Goal: Check status: Check status

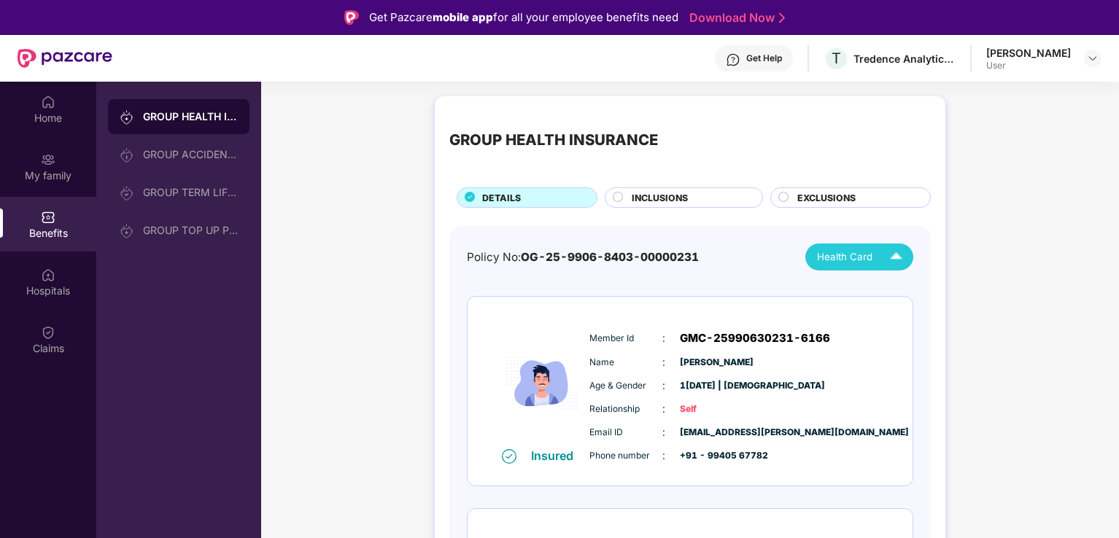
scroll to position [82, 0]
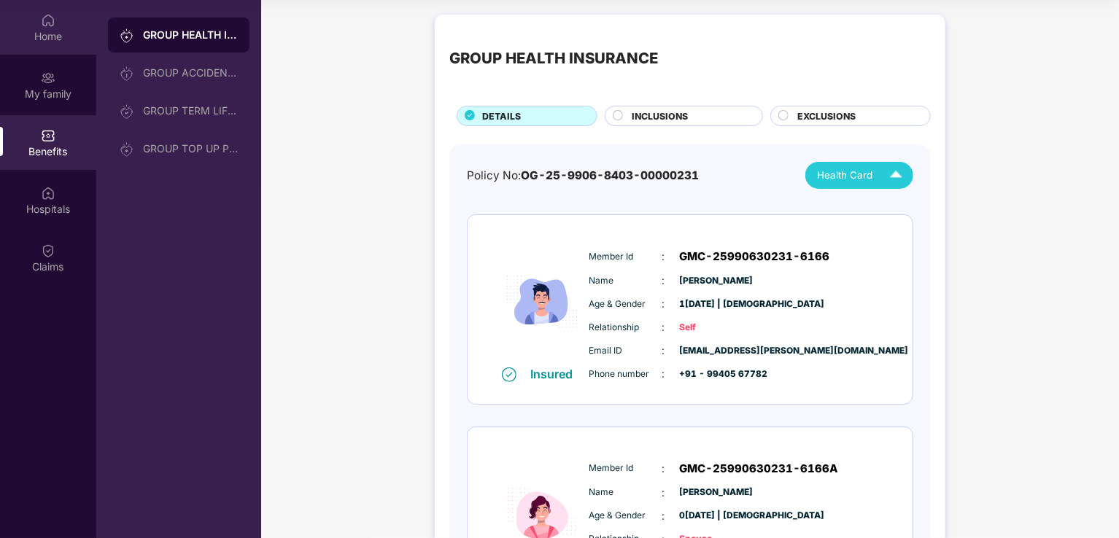
click at [47, 26] on img at bounding box center [48, 20] width 15 height 15
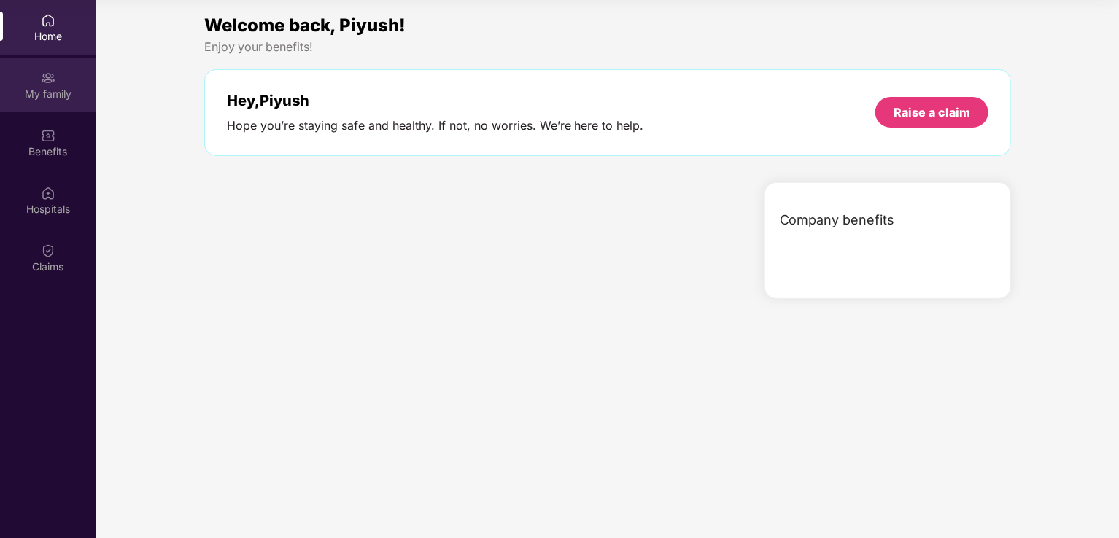
click at [44, 85] on div "My family" at bounding box center [48, 85] width 96 height 55
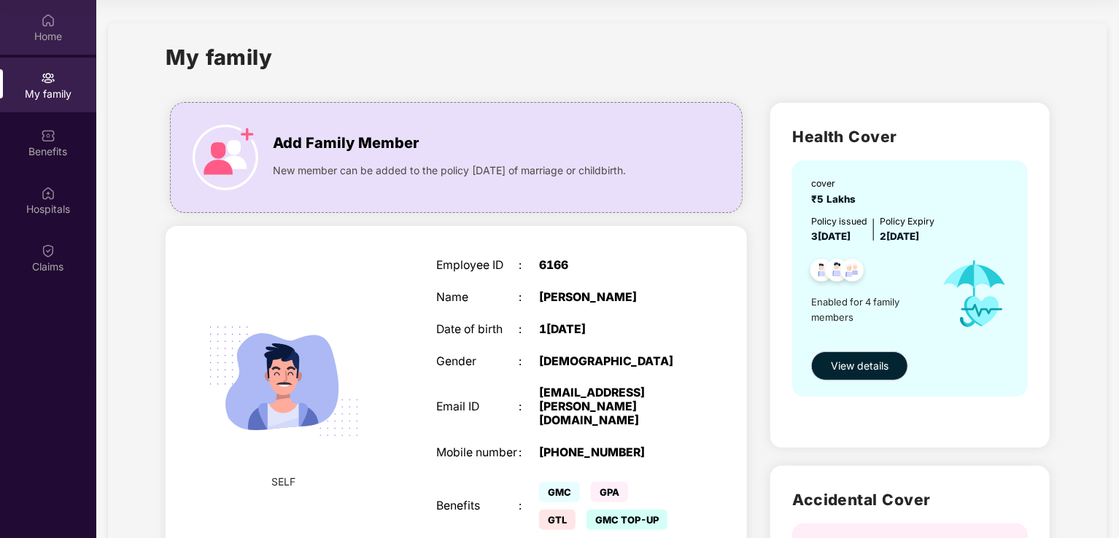
click at [45, 27] on img at bounding box center [48, 20] width 15 height 15
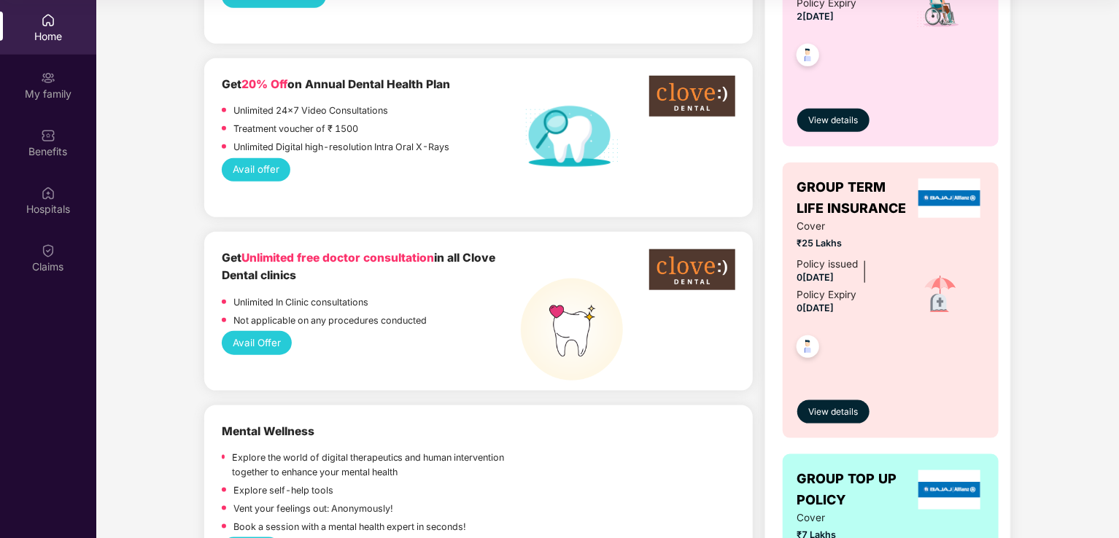
scroll to position [948, 0]
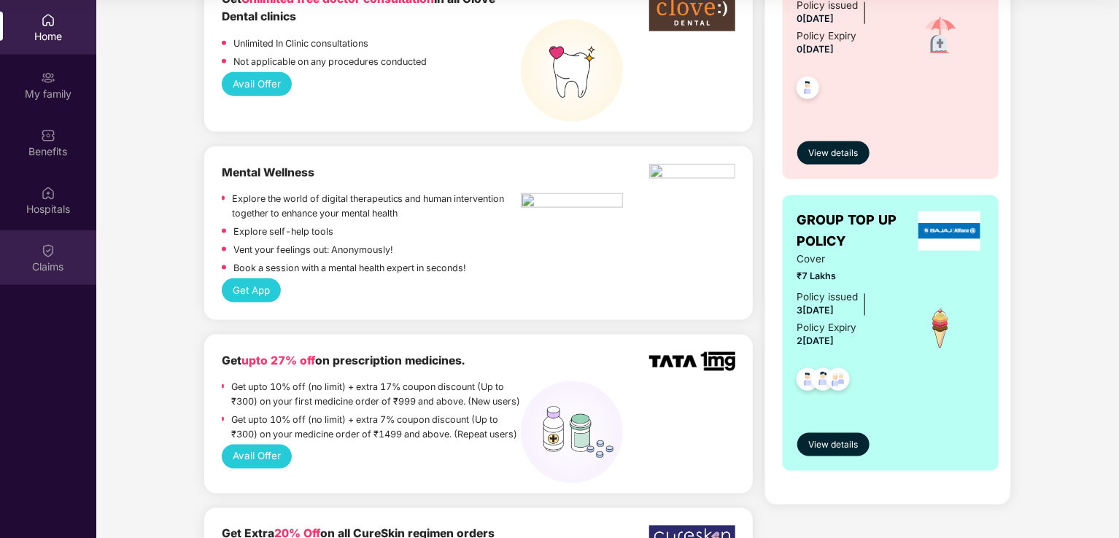
click at [53, 269] on div "Claims" at bounding box center [48, 267] width 96 height 15
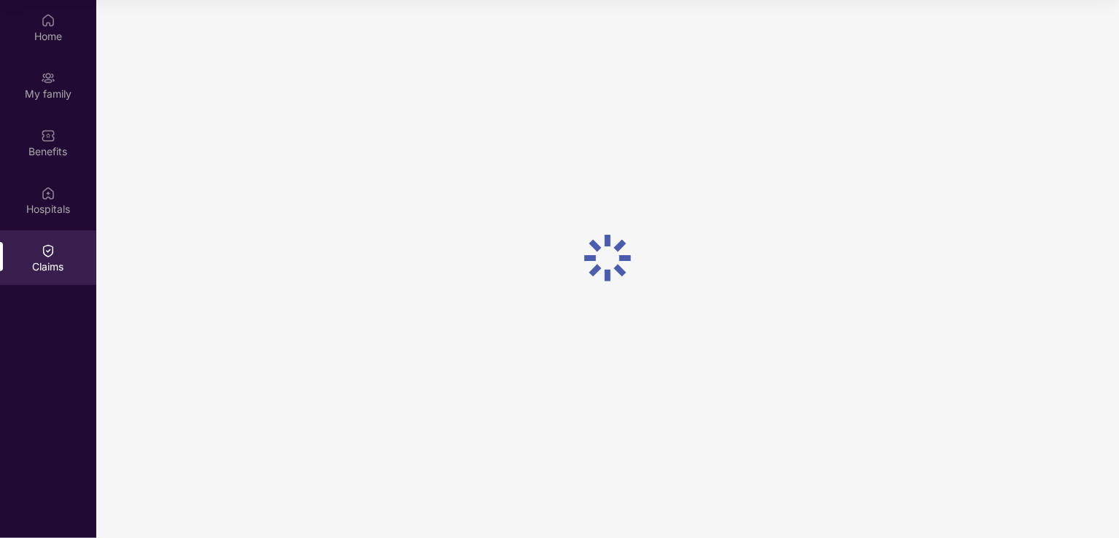
scroll to position [0, 0]
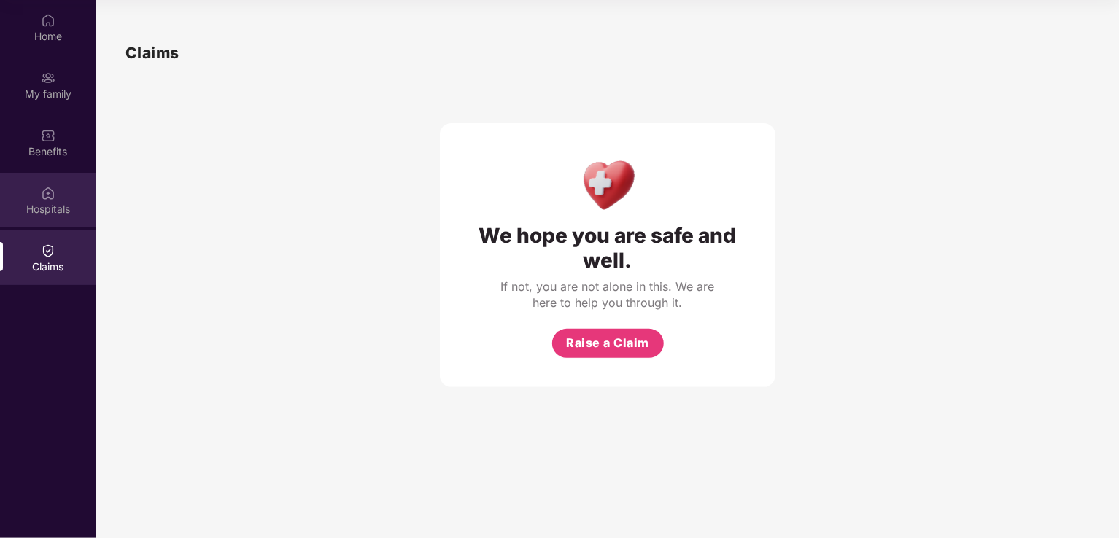
click at [55, 209] on div "Hospitals" at bounding box center [48, 209] width 96 height 15
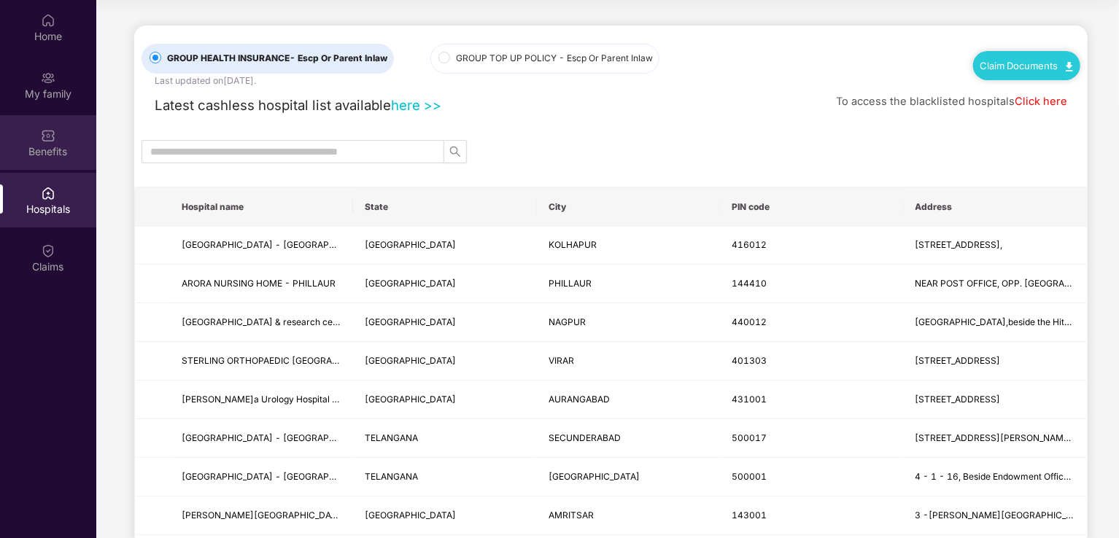
click at [54, 128] on img at bounding box center [48, 135] width 15 height 15
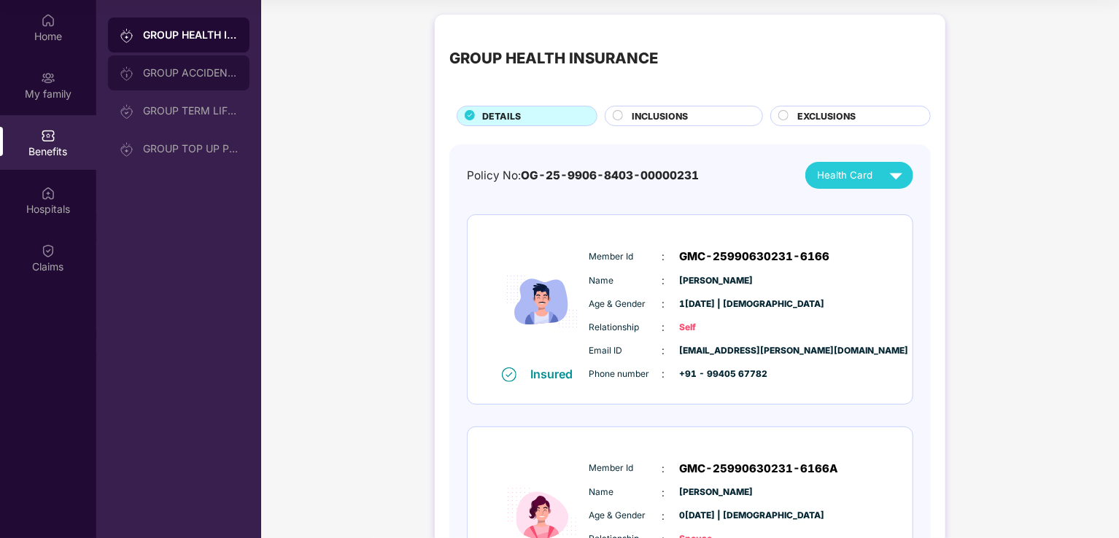
click at [190, 81] on div "GROUP ACCIDENTAL INSURANCE" at bounding box center [179, 72] width 142 height 35
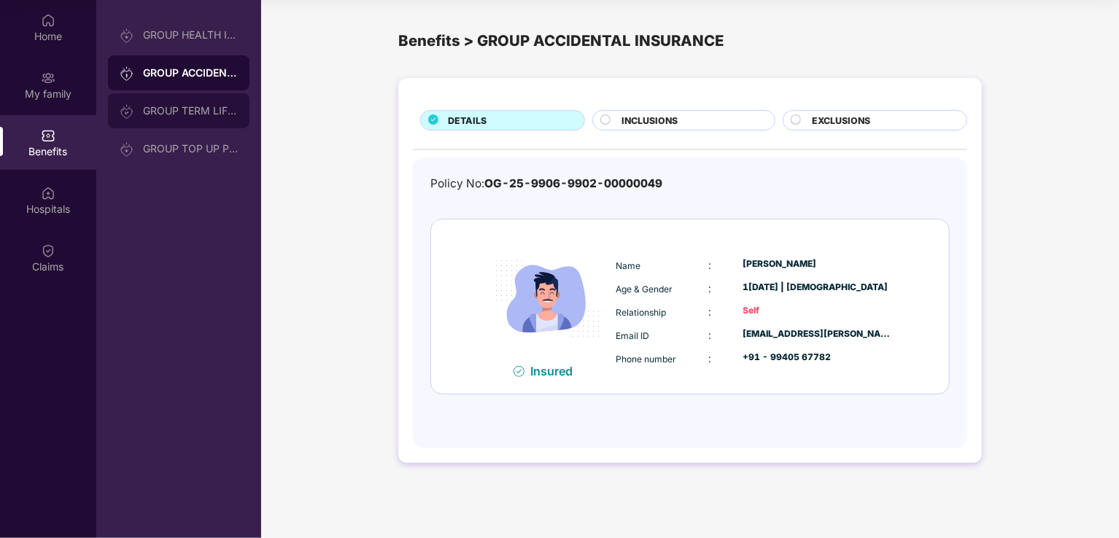
click at [190, 105] on div "GROUP TERM LIFE INSURANCE" at bounding box center [190, 111] width 95 height 12
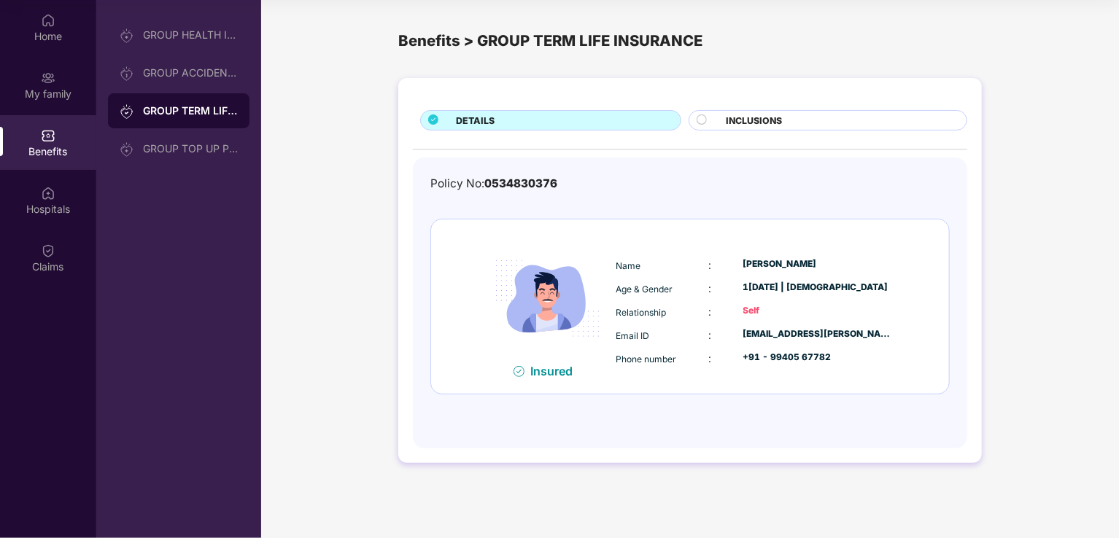
click at [707, 117] on div at bounding box center [708, 122] width 22 height 15
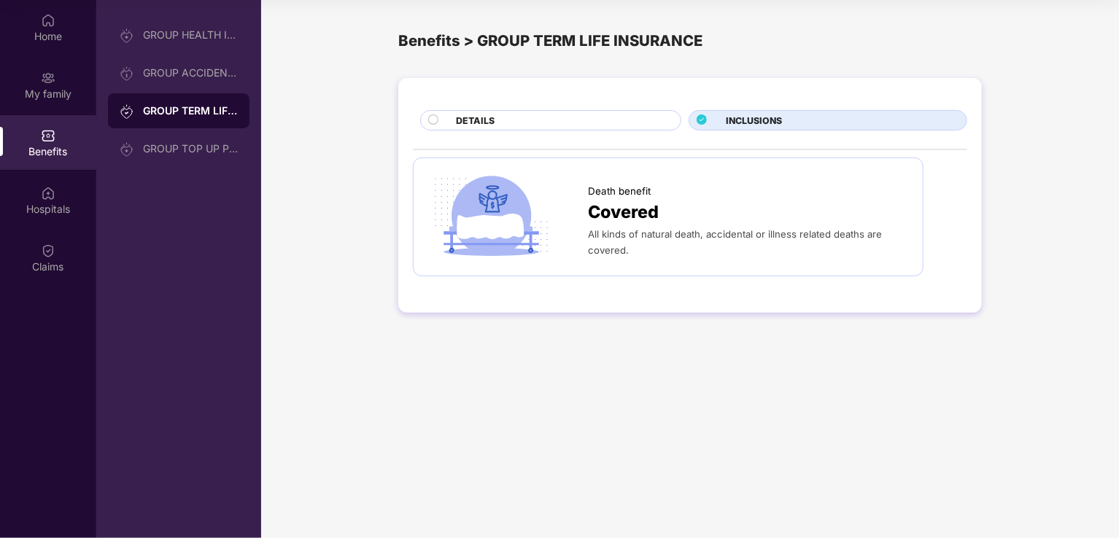
click at [431, 120] on circle at bounding box center [433, 119] width 9 height 9
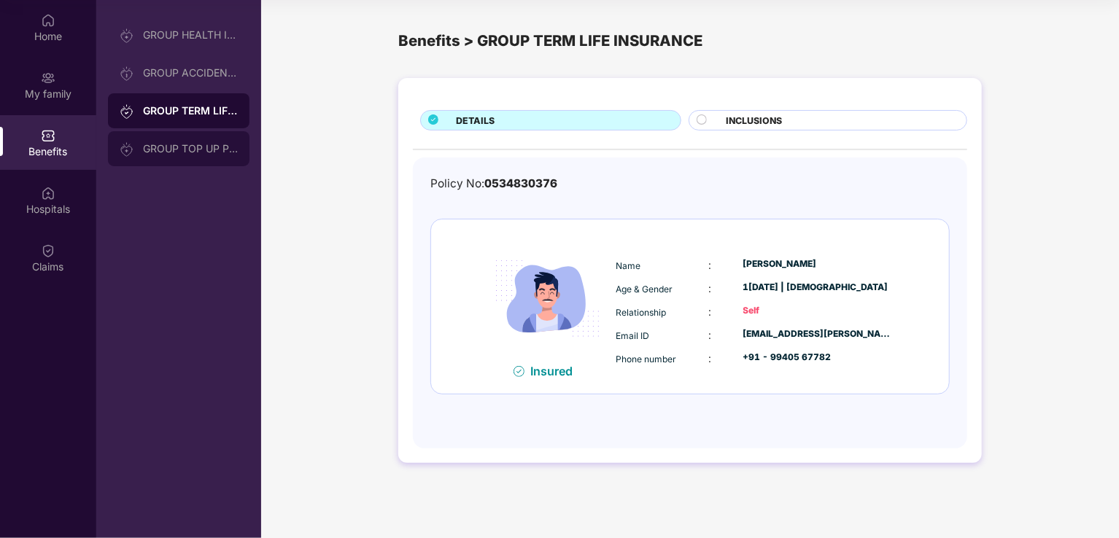
click at [189, 144] on div "GROUP TOP UP POLICY" at bounding box center [190, 149] width 95 height 12
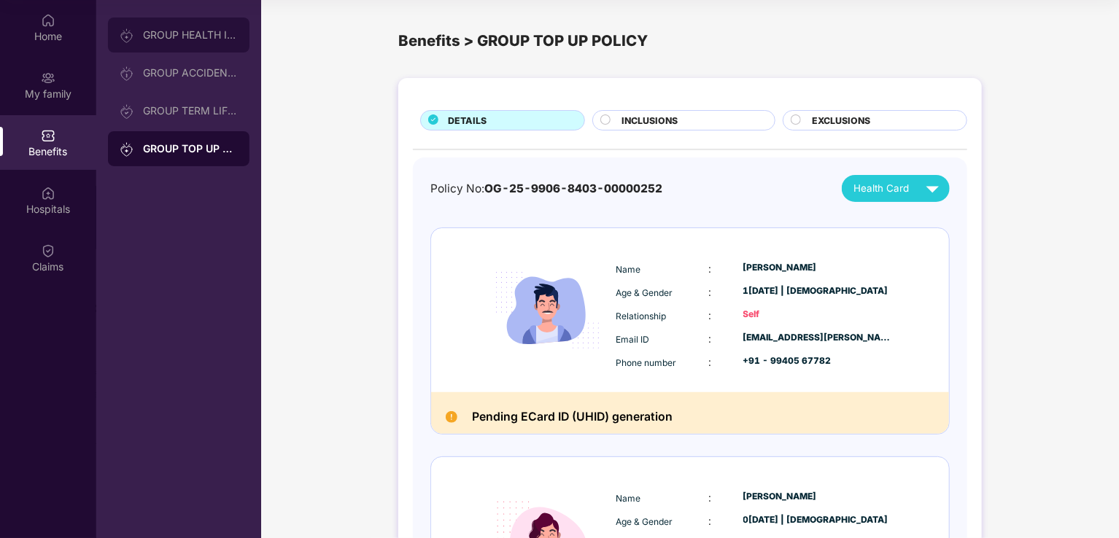
click at [171, 37] on div "GROUP HEALTH INSURANCE" at bounding box center [190, 35] width 95 height 12
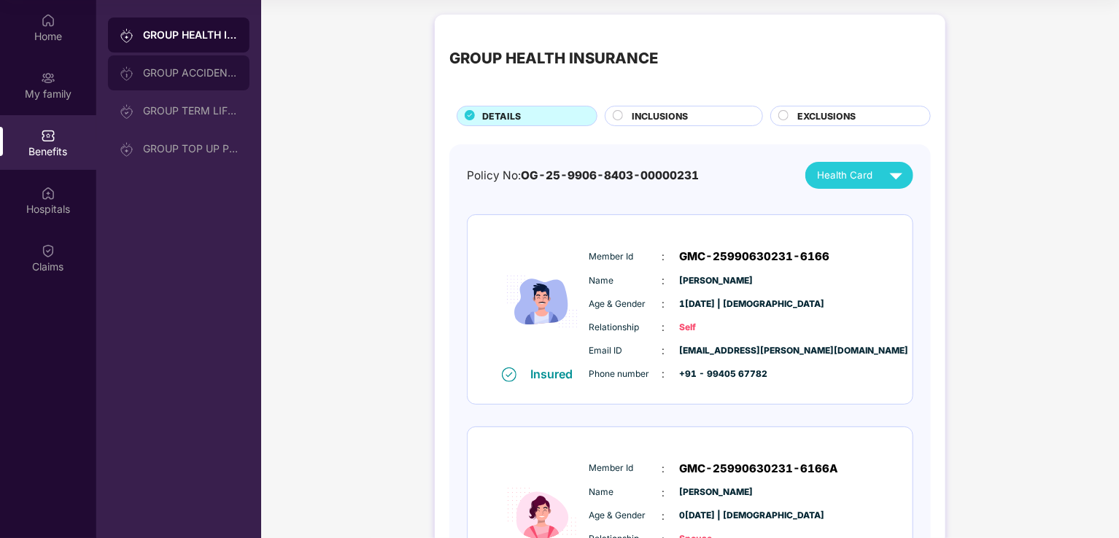
click at [151, 71] on div "GROUP ACCIDENTAL INSURANCE" at bounding box center [190, 73] width 95 height 12
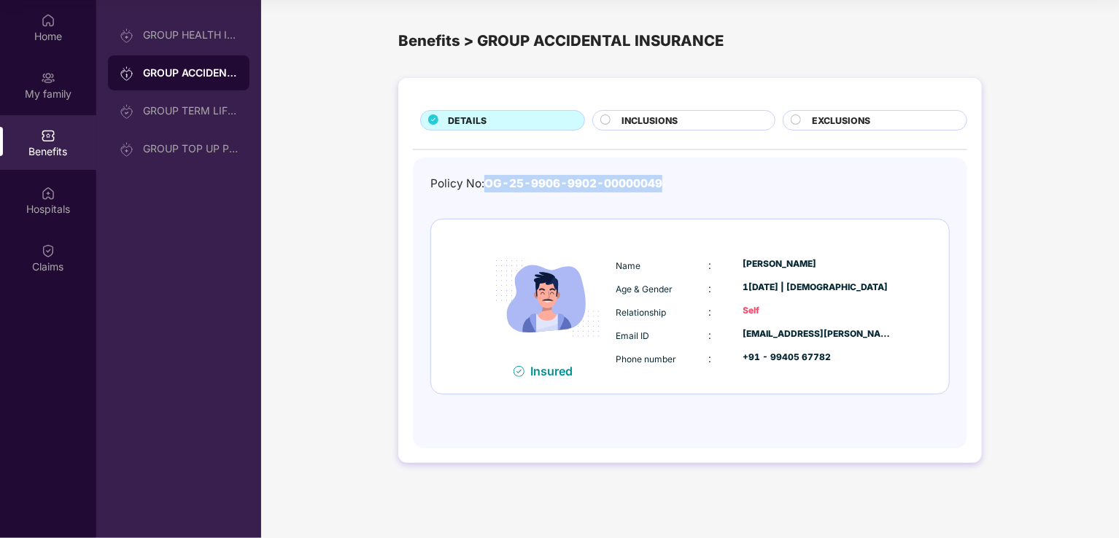
drag, startPoint x: 487, startPoint y: 182, endPoint x: 674, endPoint y: 175, distance: 186.9
click at [674, 175] on div "Policy No: OG-25-9906-9902-00000049" at bounding box center [689, 184] width 519 height 18
click at [704, 190] on div "Policy No: OG-25-9906-9902-00000049" at bounding box center [689, 184] width 519 height 18
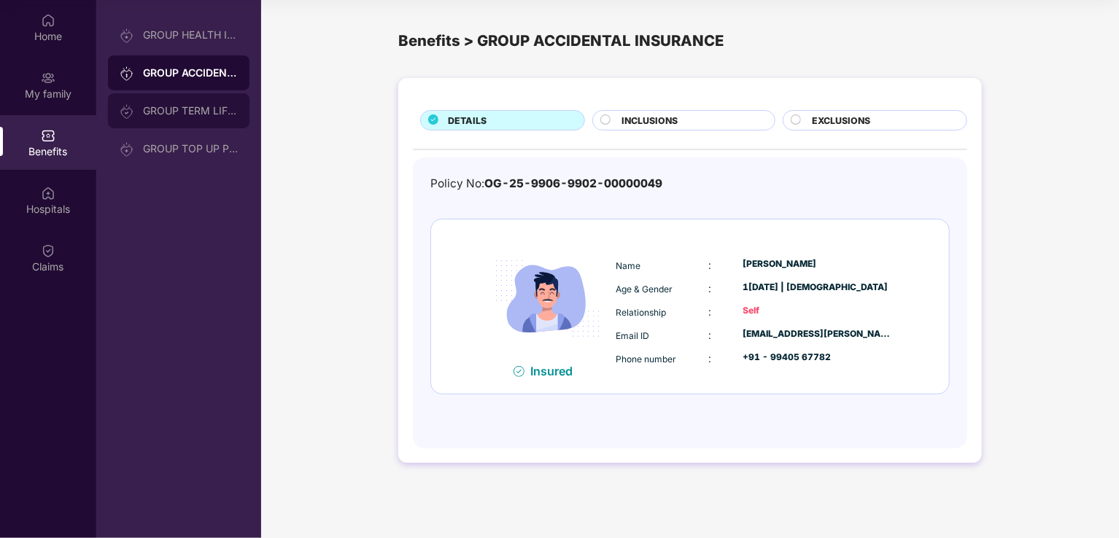
click at [175, 107] on div "GROUP TERM LIFE INSURANCE" at bounding box center [190, 111] width 95 height 12
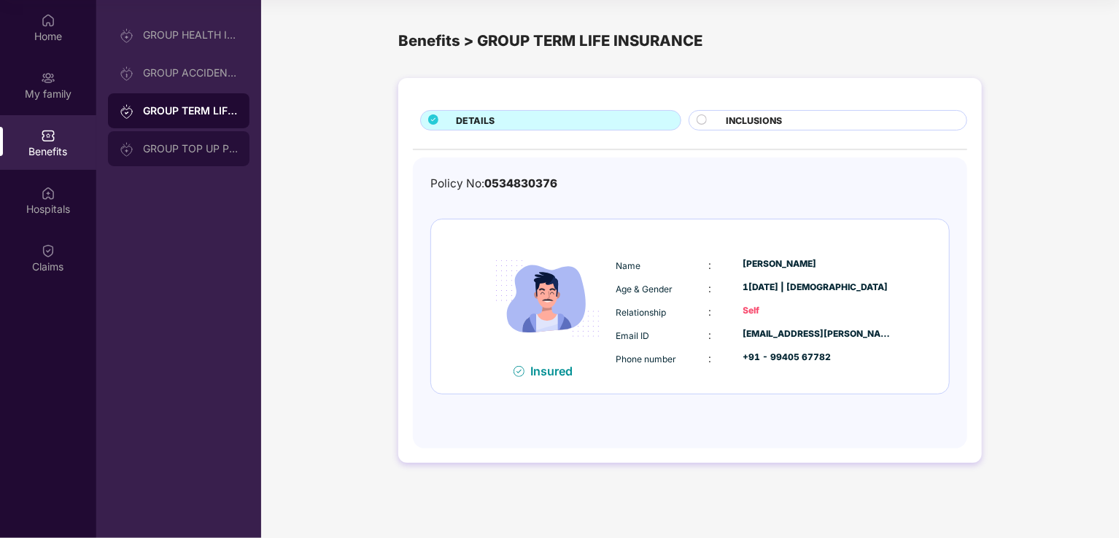
click at [182, 156] on div "GROUP TOP UP POLICY" at bounding box center [179, 148] width 142 height 35
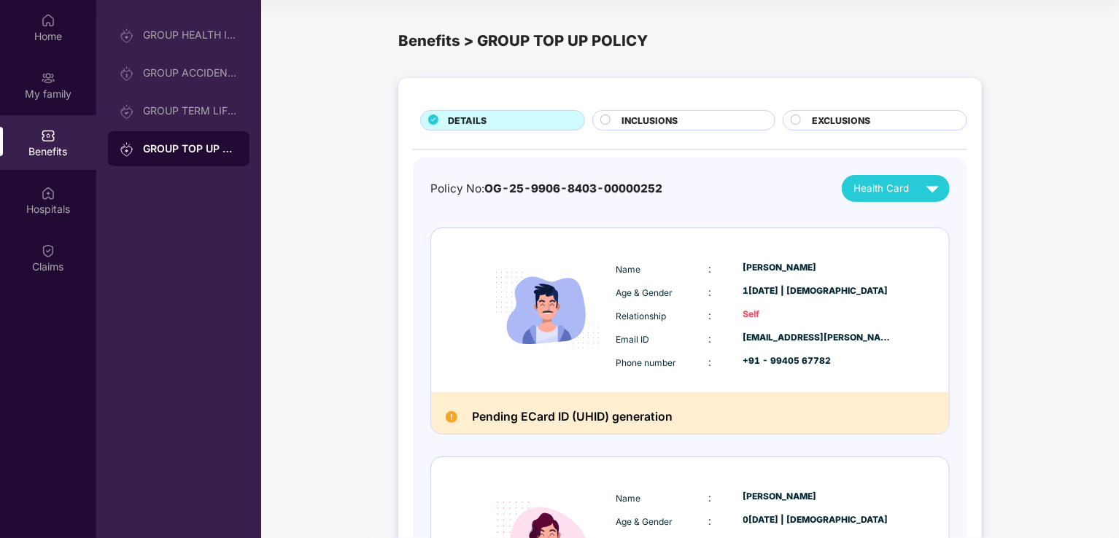
click at [602, 122] on circle at bounding box center [605, 119] width 9 height 9
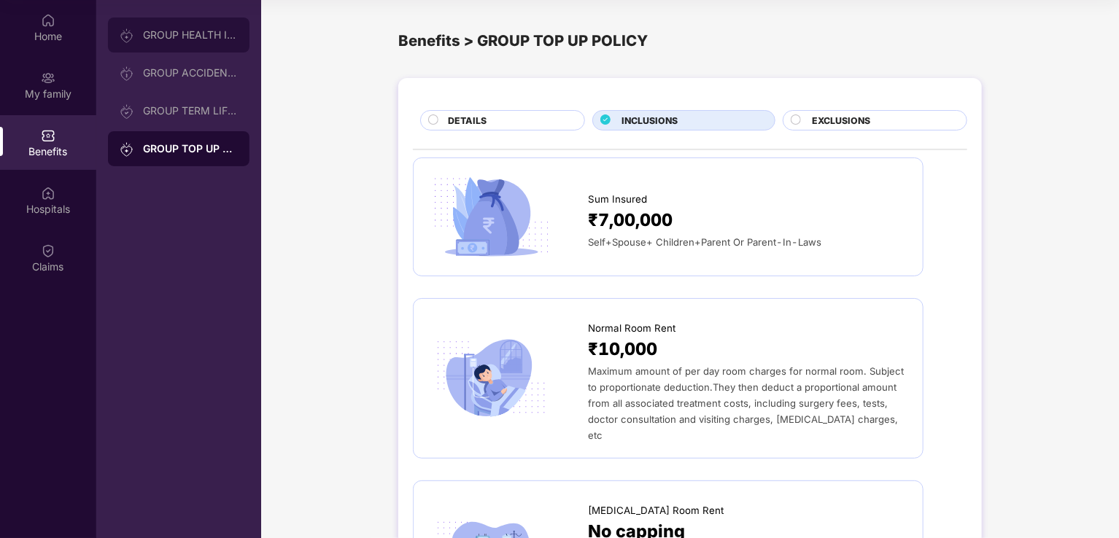
click at [193, 29] on div "GROUP HEALTH INSURANCE" at bounding box center [190, 35] width 95 height 12
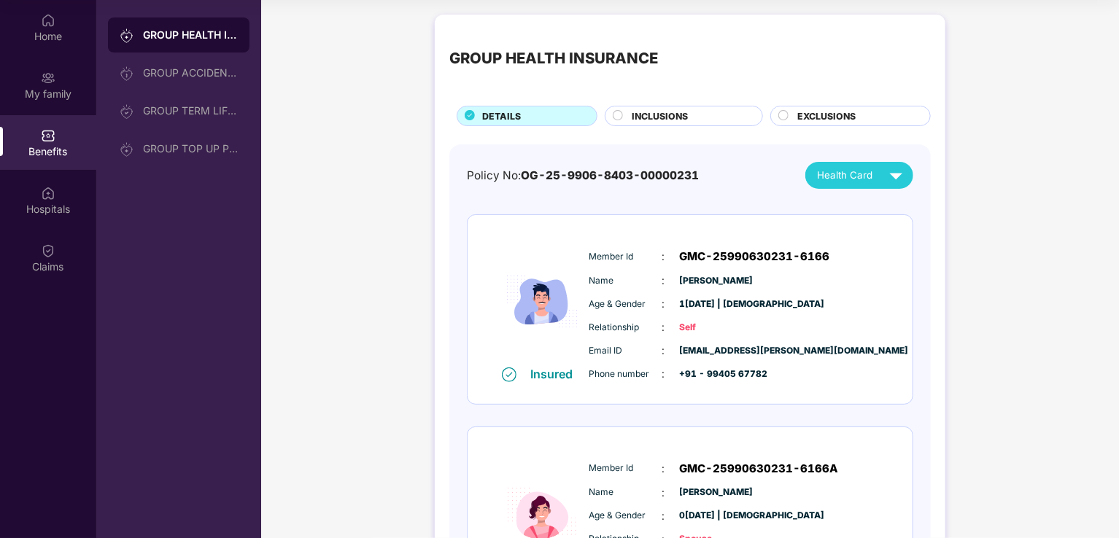
click at [621, 117] on circle at bounding box center [617, 115] width 9 height 9
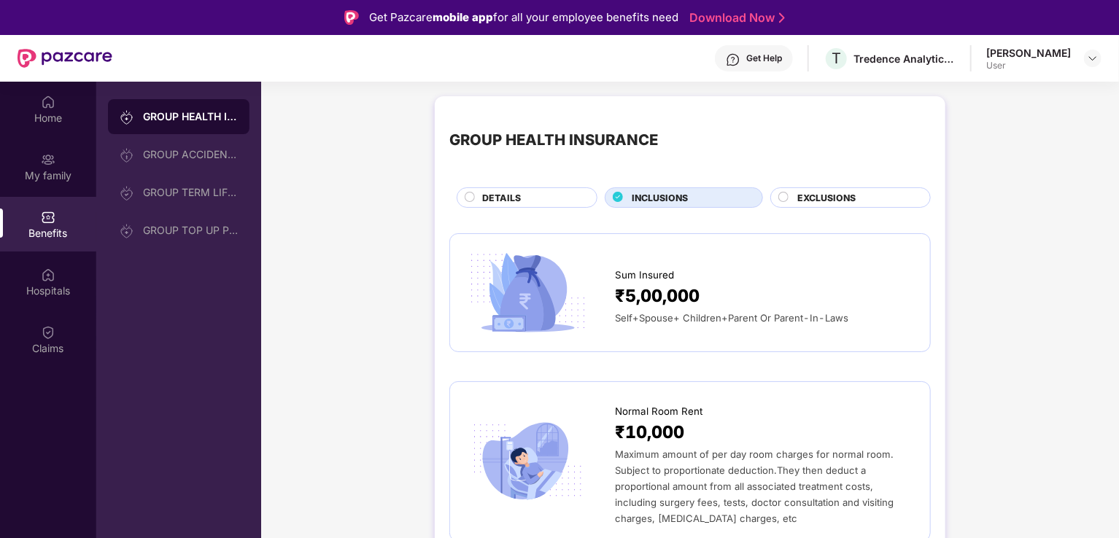
click at [465, 202] on div at bounding box center [470, 199] width 10 height 15
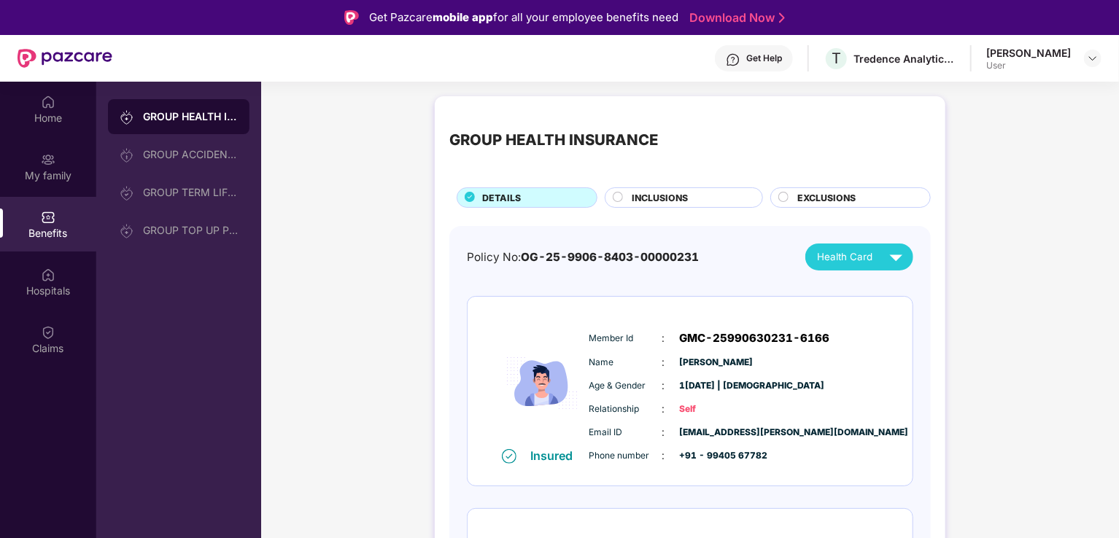
click at [624, 194] on div "INCLUSIONS" at bounding box center [689, 199] width 131 height 16
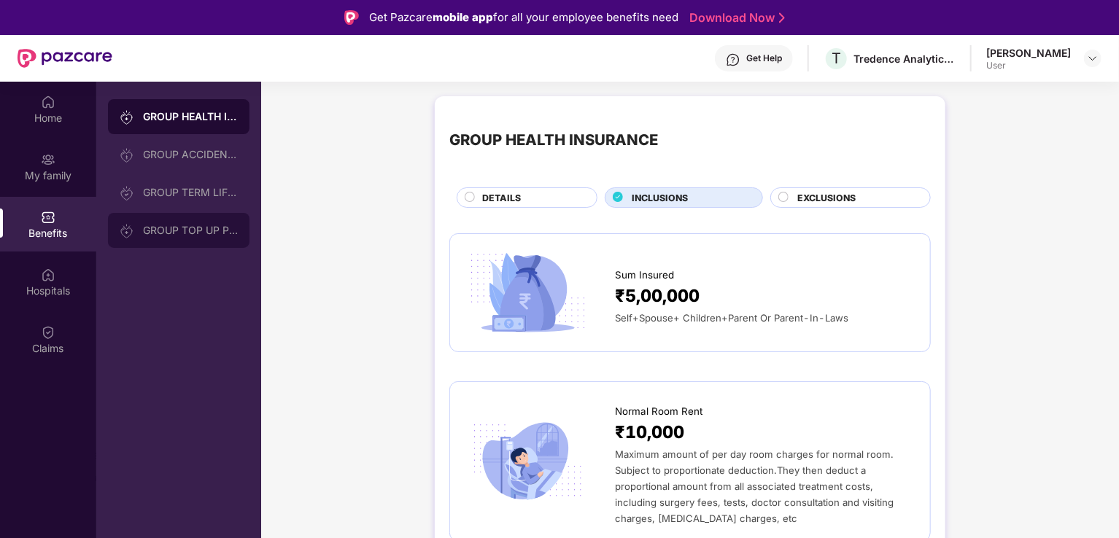
click at [172, 223] on div "GROUP TOP UP POLICY" at bounding box center [179, 230] width 142 height 35
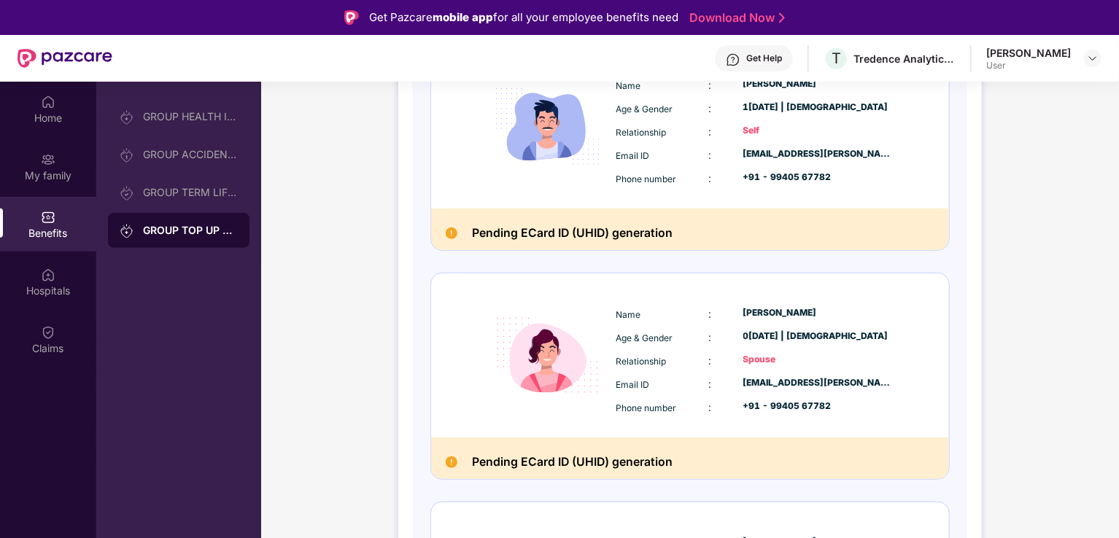
scroll to position [292, 0]
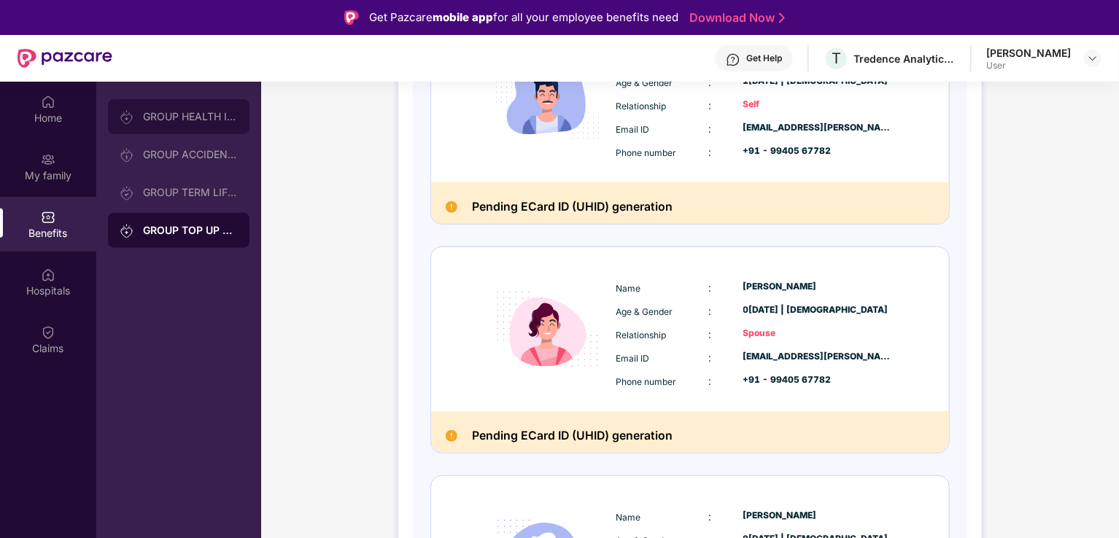
click at [166, 122] on div "GROUP HEALTH INSURANCE" at bounding box center [190, 117] width 95 height 12
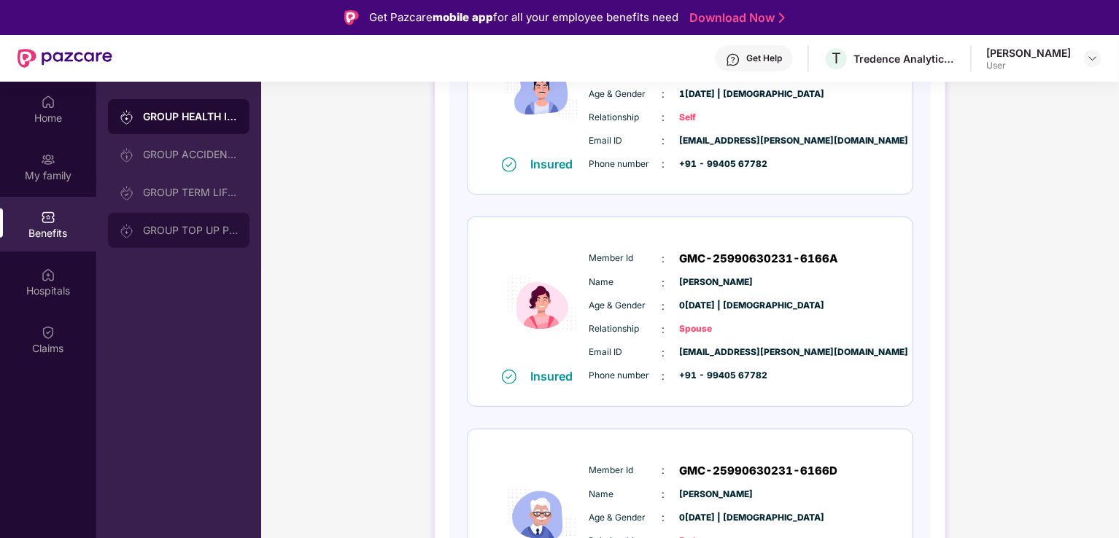
click at [167, 228] on div "GROUP TOP UP POLICY" at bounding box center [190, 231] width 95 height 12
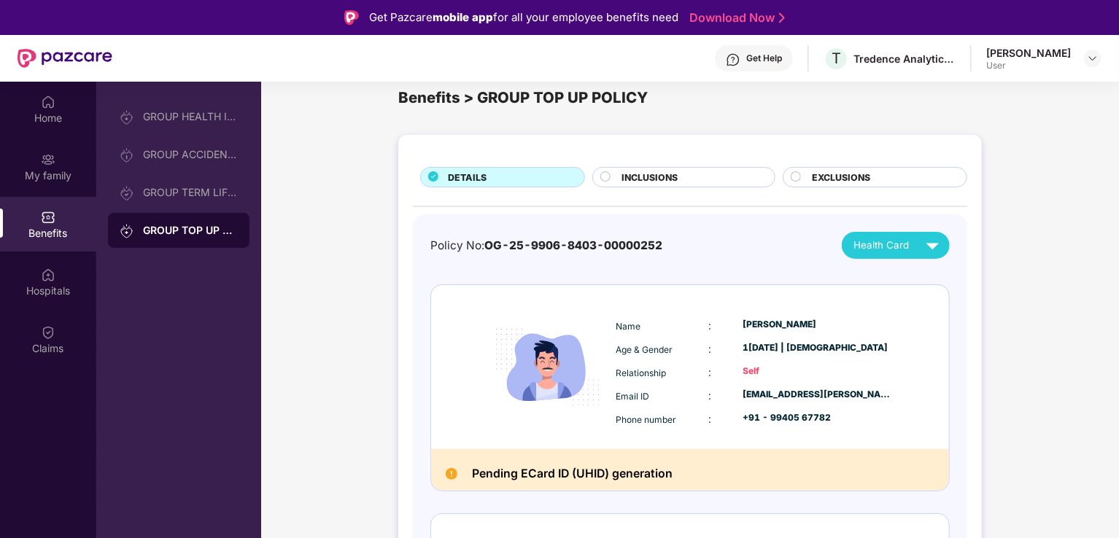
scroll to position [0, 0]
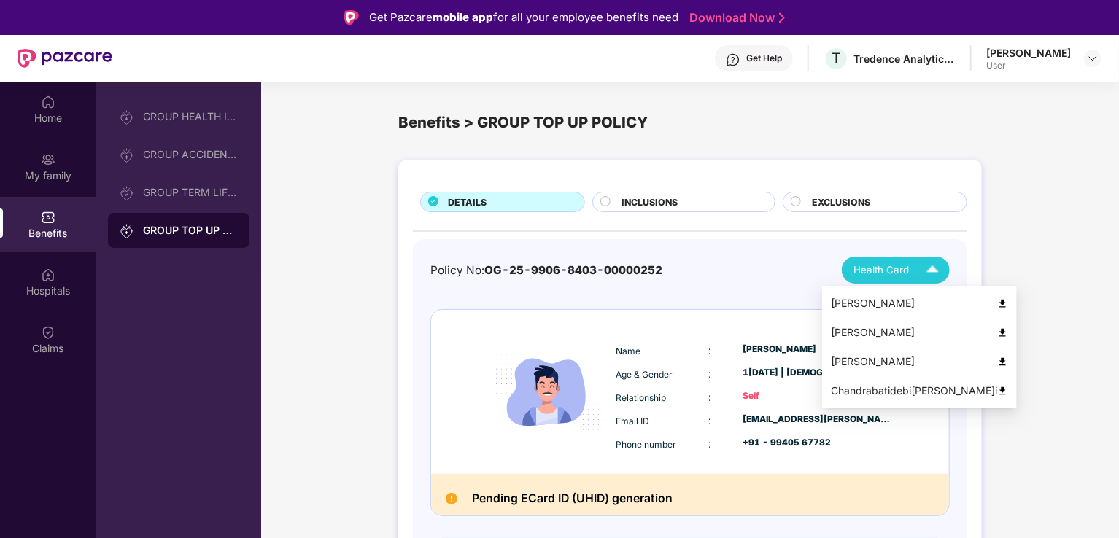
click at [925, 271] on img at bounding box center [933, 270] width 26 height 26
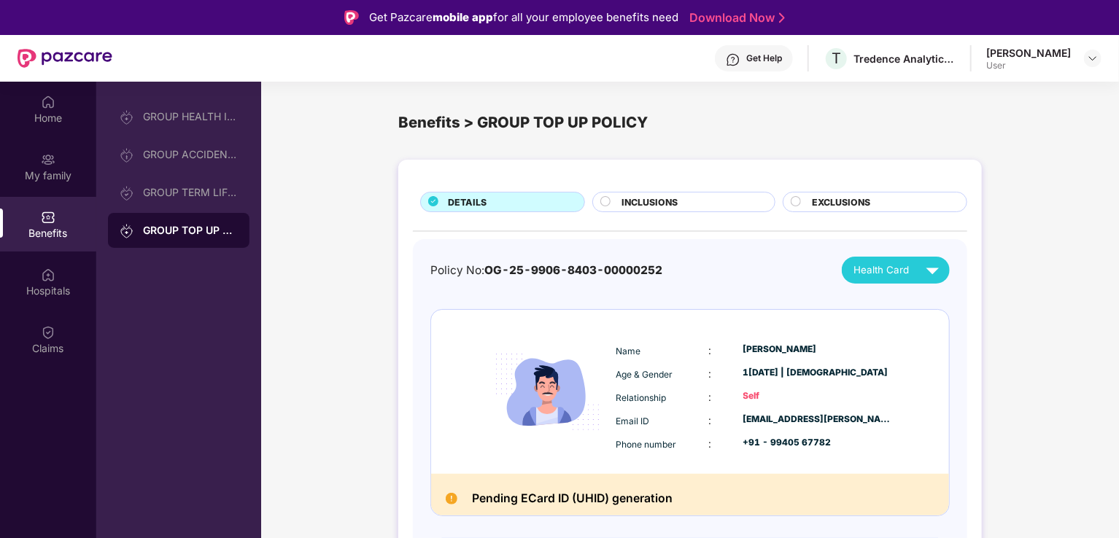
click at [729, 281] on div "Policy No: OG-25-9906-8403-00000252 Health Card" at bounding box center [689, 270] width 519 height 27
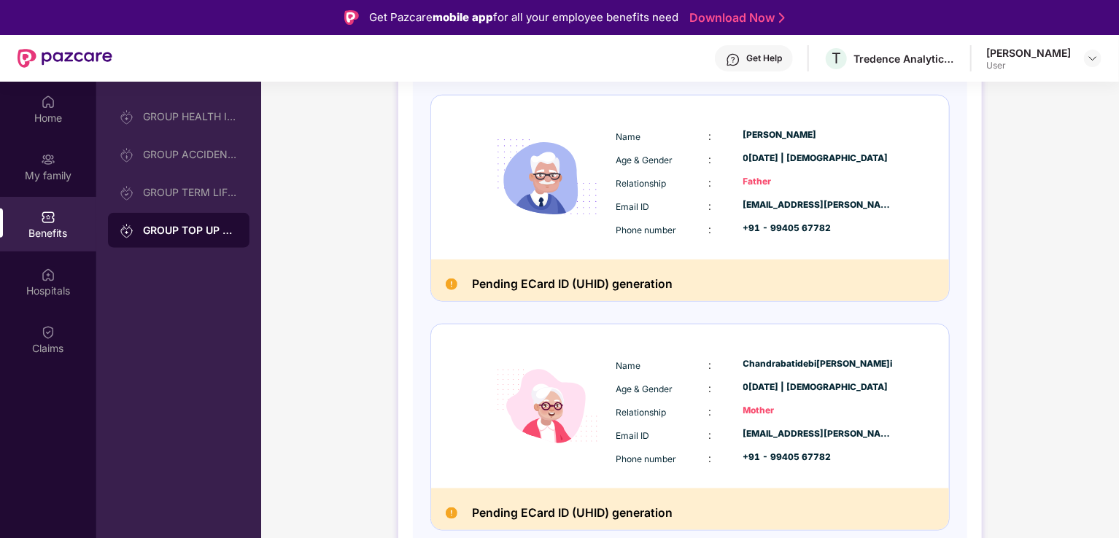
scroll to position [308, 0]
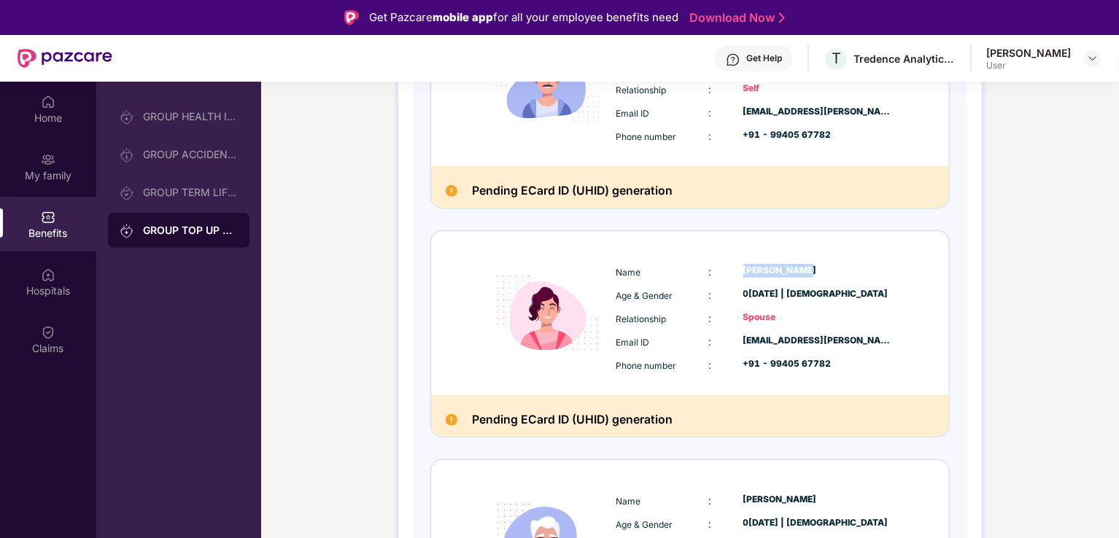
drag, startPoint x: 743, startPoint y: 269, endPoint x: 814, endPoint y: 262, distance: 71.9
click at [814, 262] on div "Name :[PERSON_NAME] Age & Gender : 0[DATE] | [DEMOGRAPHIC_DATA] Relationship : …" at bounding box center [754, 319] width 285 height 124
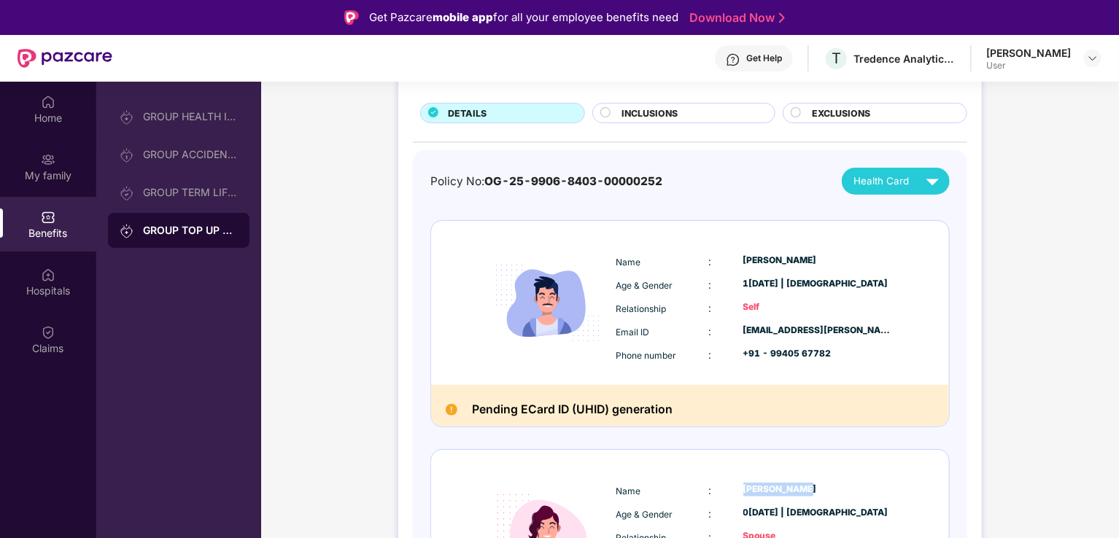
scroll to position [0, 0]
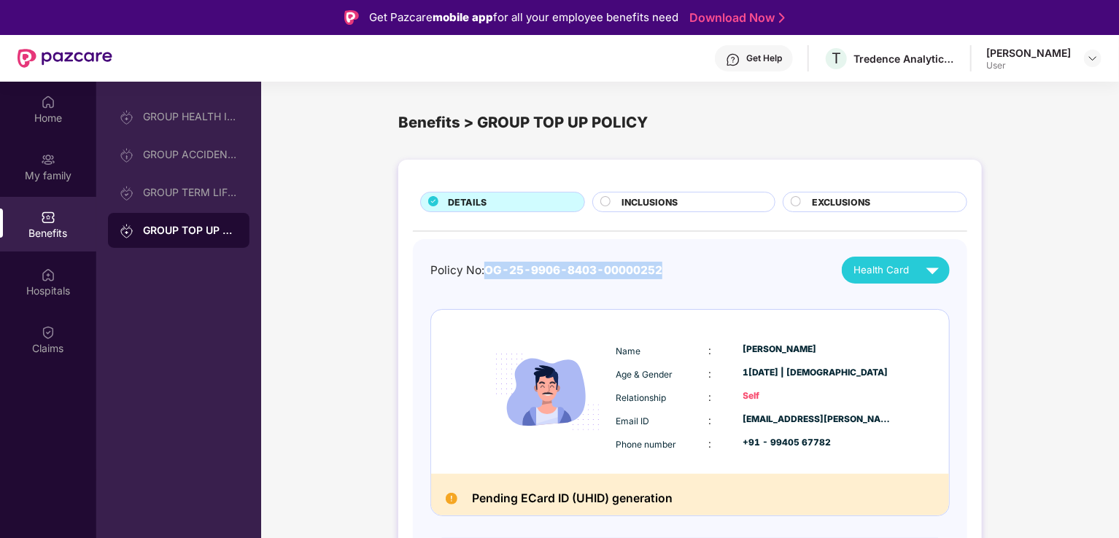
drag, startPoint x: 487, startPoint y: 272, endPoint x: 665, endPoint y: 268, distance: 178.7
click at [665, 268] on div "Policy No: OG-25-9906-8403-00000252 Health Card" at bounding box center [689, 270] width 519 height 27
copy span "OG-25-9906-8403-00000252"
click at [601, 205] on icon at bounding box center [605, 201] width 10 height 10
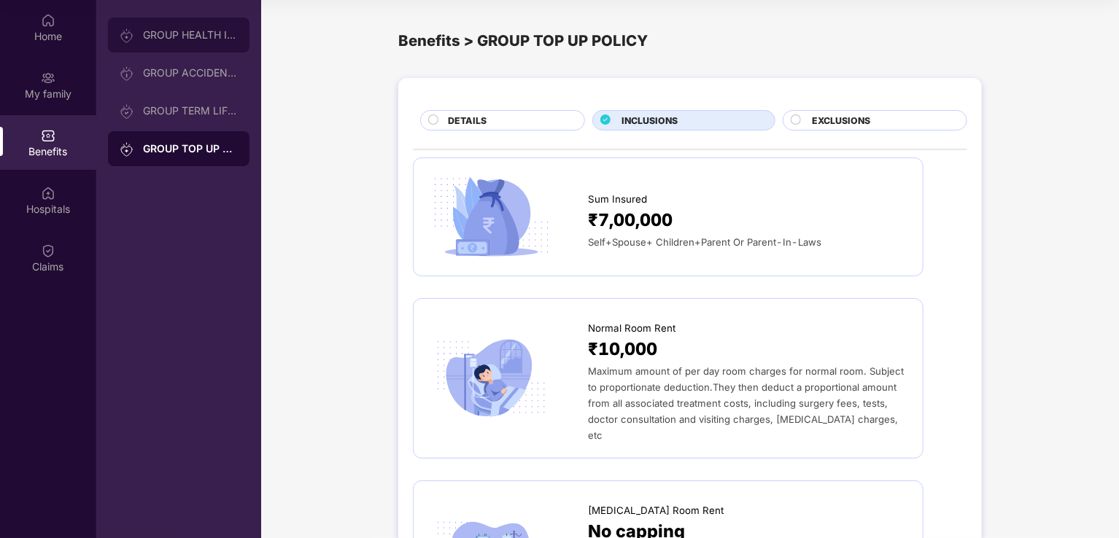
click at [170, 31] on div "GROUP HEALTH INSURANCE" at bounding box center [190, 35] width 95 height 12
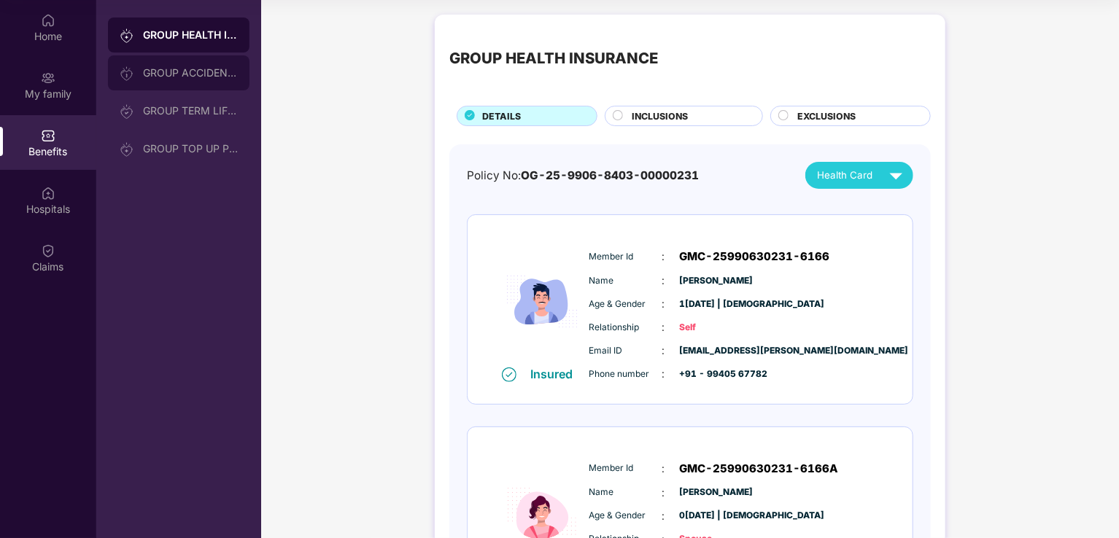
click at [193, 70] on div "GROUP ACCIDENTAL INSURANCE" at bounding box center [190, 73] width 95 height 12
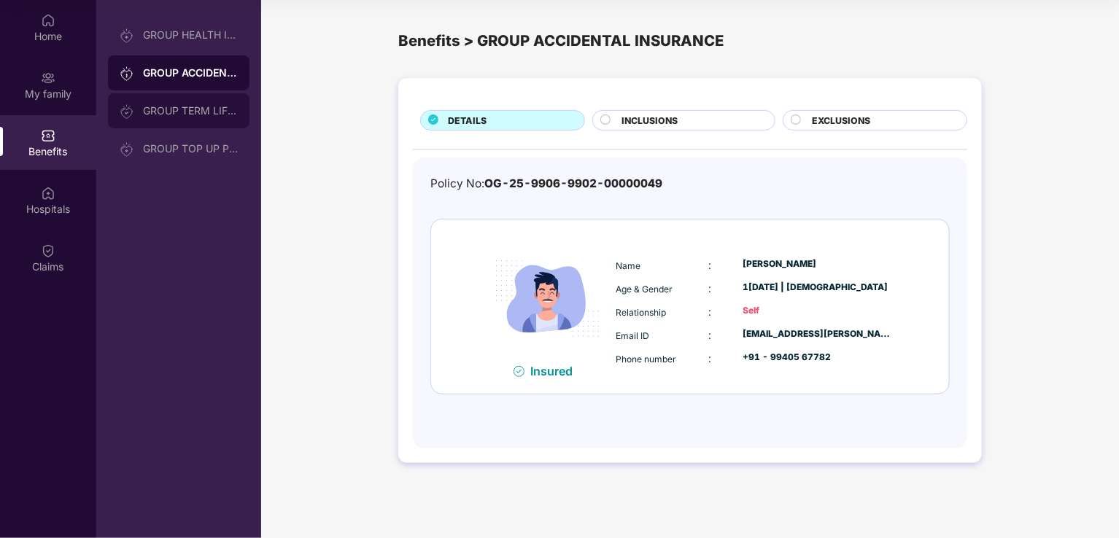
click at [178, 118] on div "GROUP TERM LIFE INSURANCE" at bounding box center [179, 110] width 142 height 35
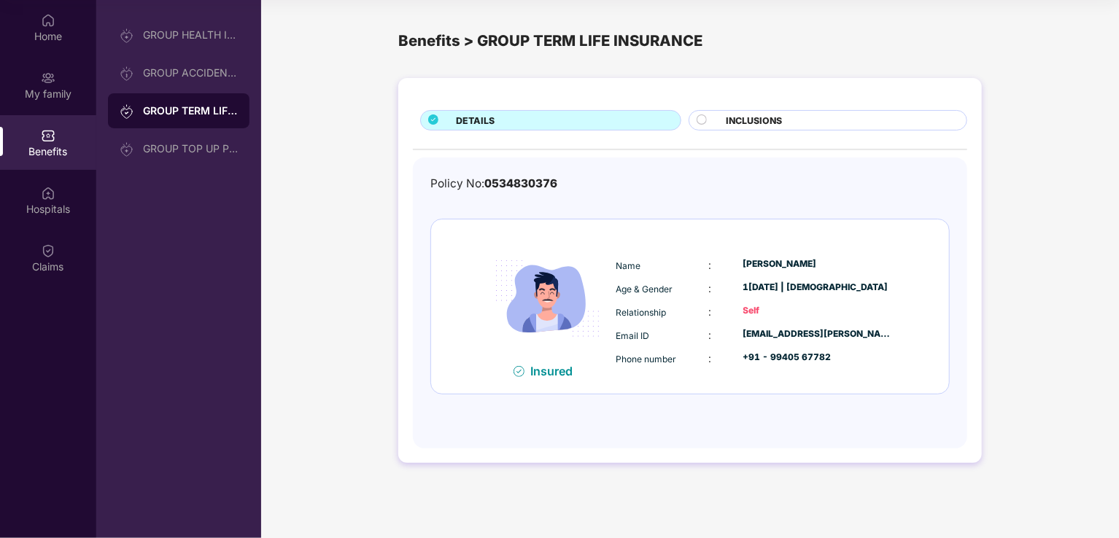
click at [703, 121] on circle at bounding box center [701, 119] width 9 height 9
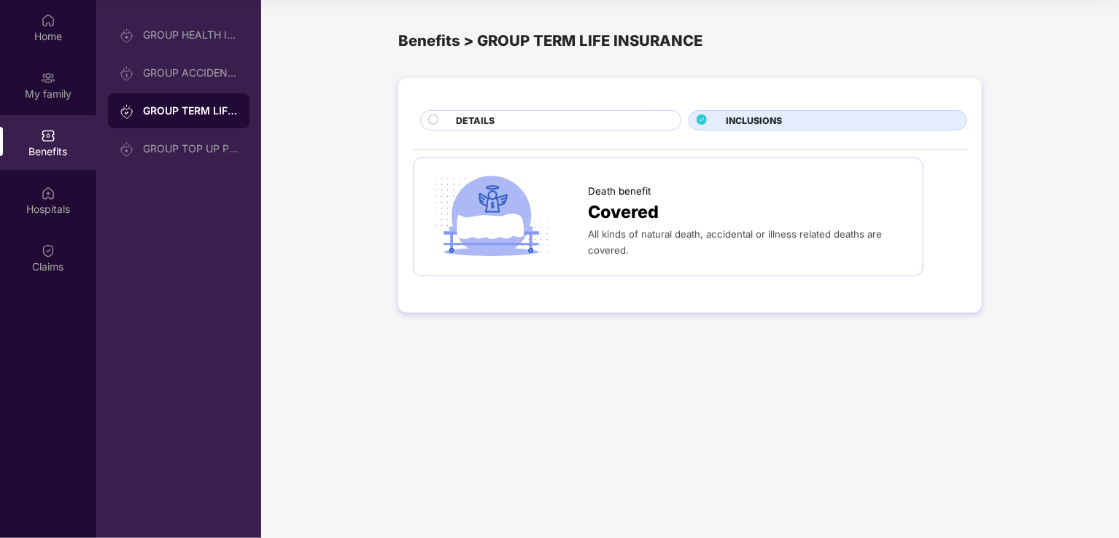
click at [432, 120] on circle at bounding box center [433, 119] width 9 height 9
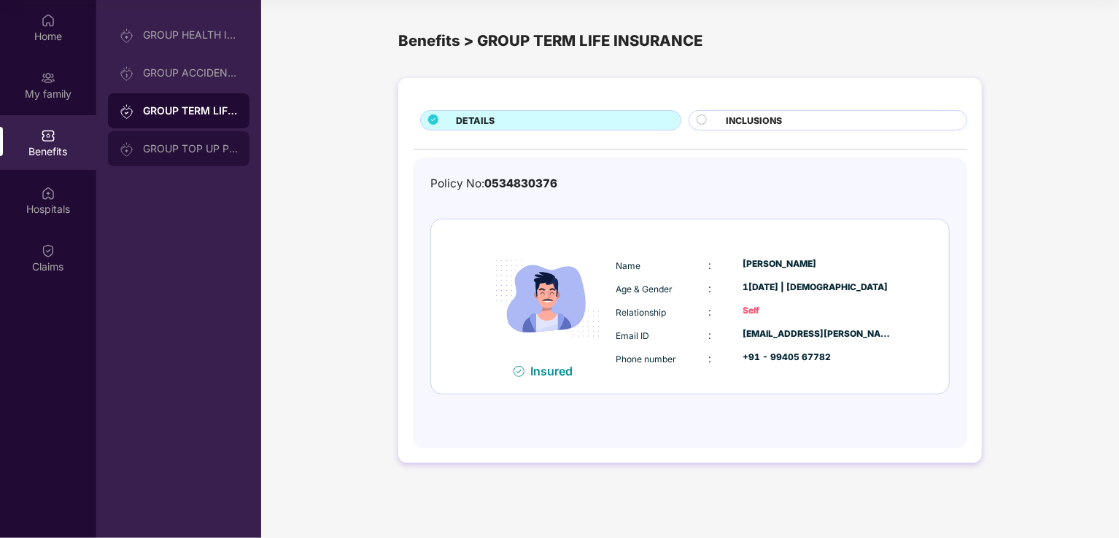
click at [141, 155] on div at bounding box center [131, 149] width 23 height 16
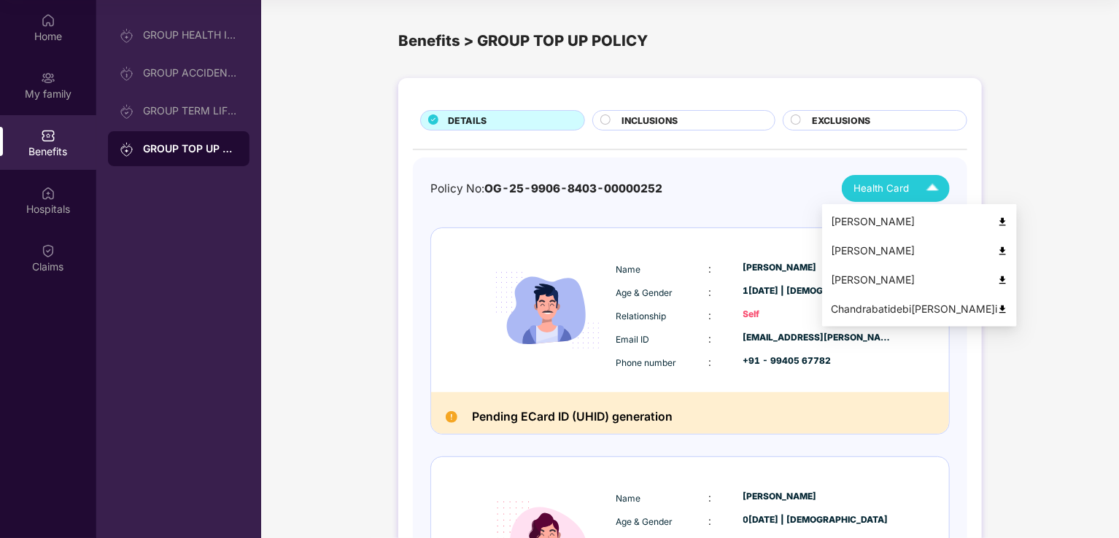
click at [907, 185] on span "Health Card" at bounding box center [880, 188] width 55 height 15
click at [867, 282] on div "[PERSON_NAME]" at bounding box center [919, 280] width 177 height 16
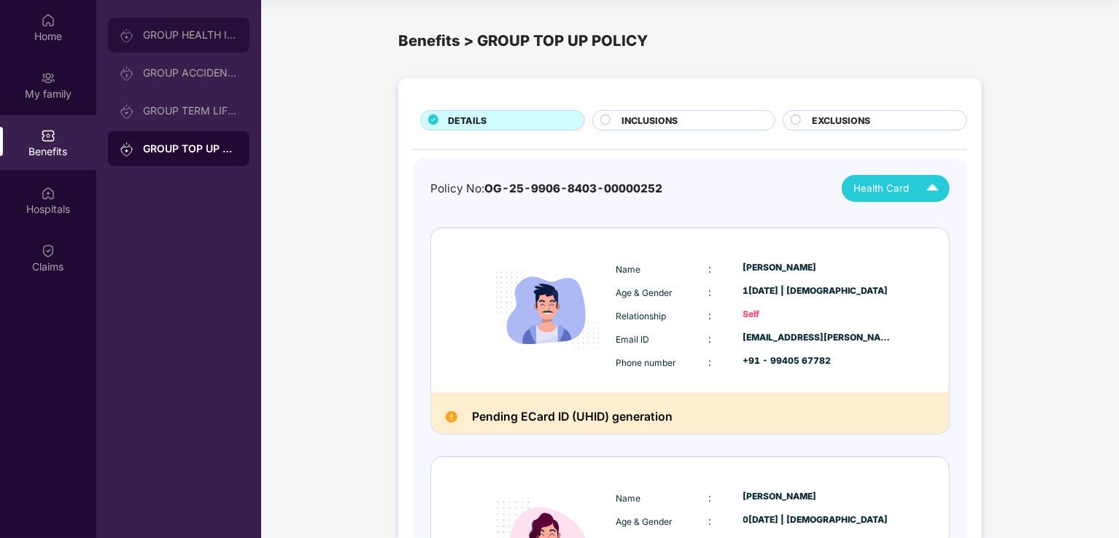
click at [148, 34] on div "GROUP HEALTH INSURANCE" at bounding box center [190, 35] width 95 height 12
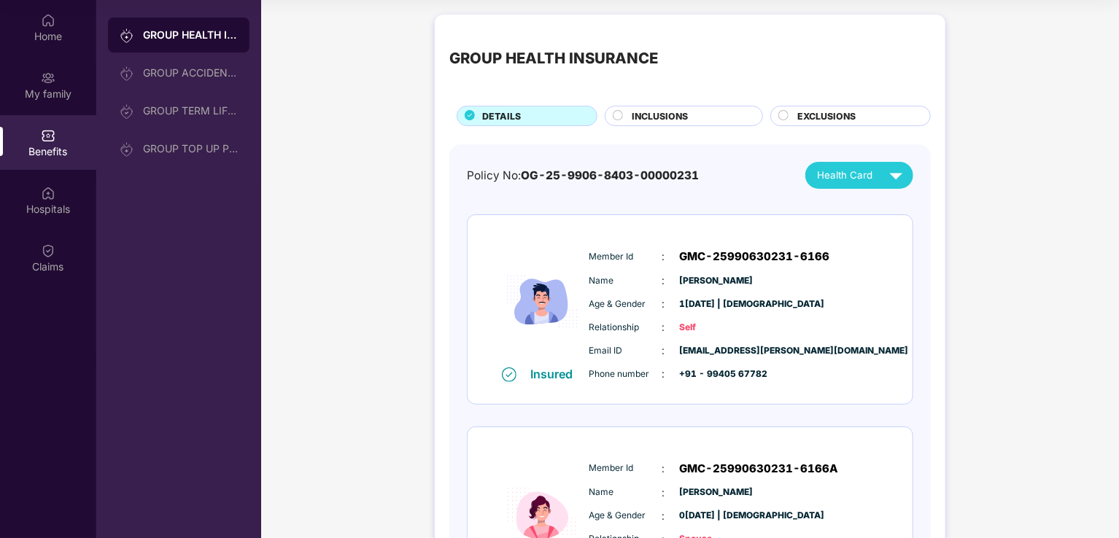
click at [618, 115] on circle at bounding box center [617, 115] width 9 height 9
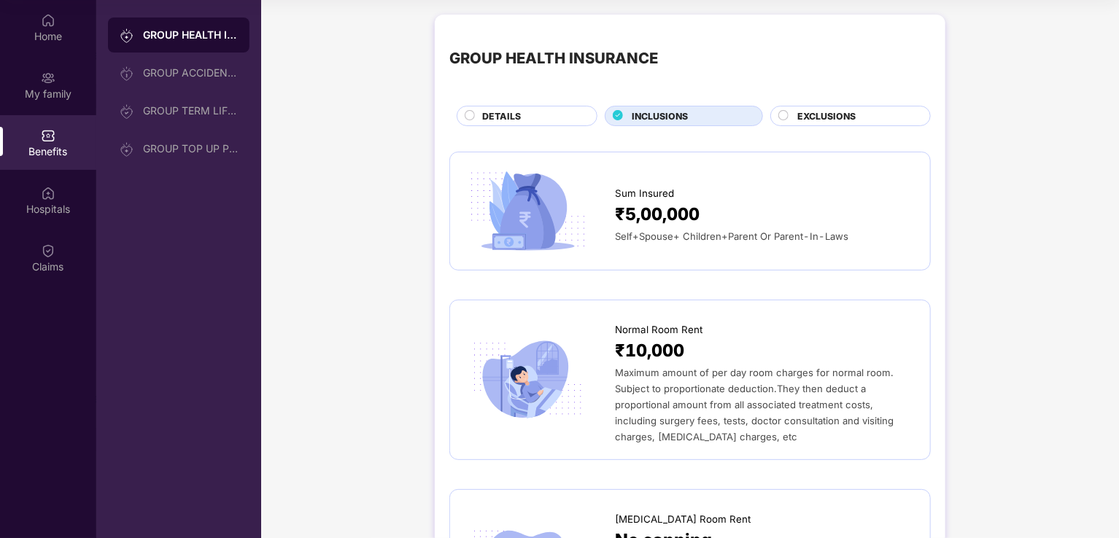
click at [473, 117] on circle at bounding box center [469, 115] width 9 height 9
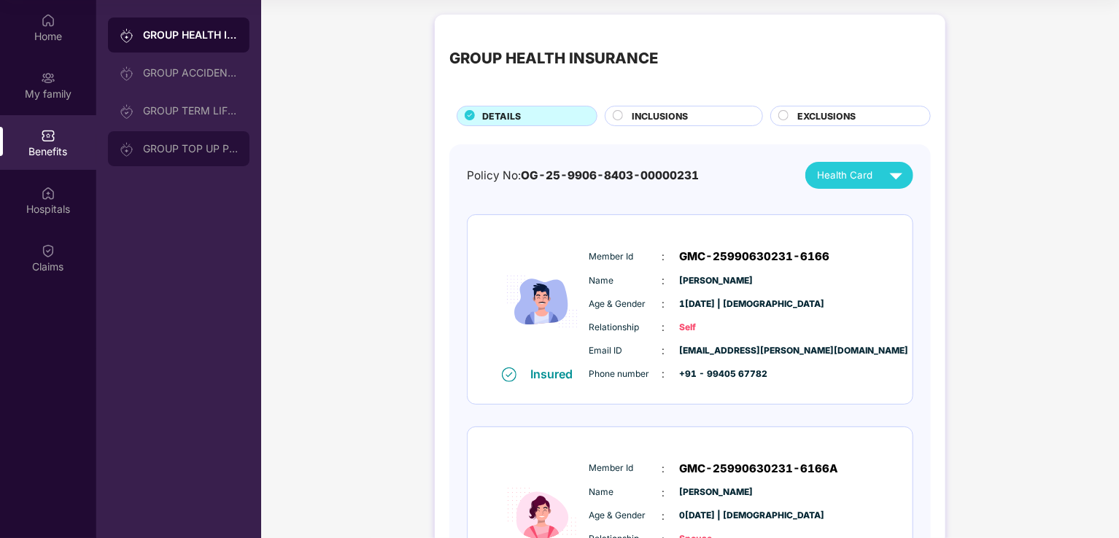
click at [173, 146] on div "GROUP TOP UP POLICY" at bounding box center [190, 149] width 95 height 12
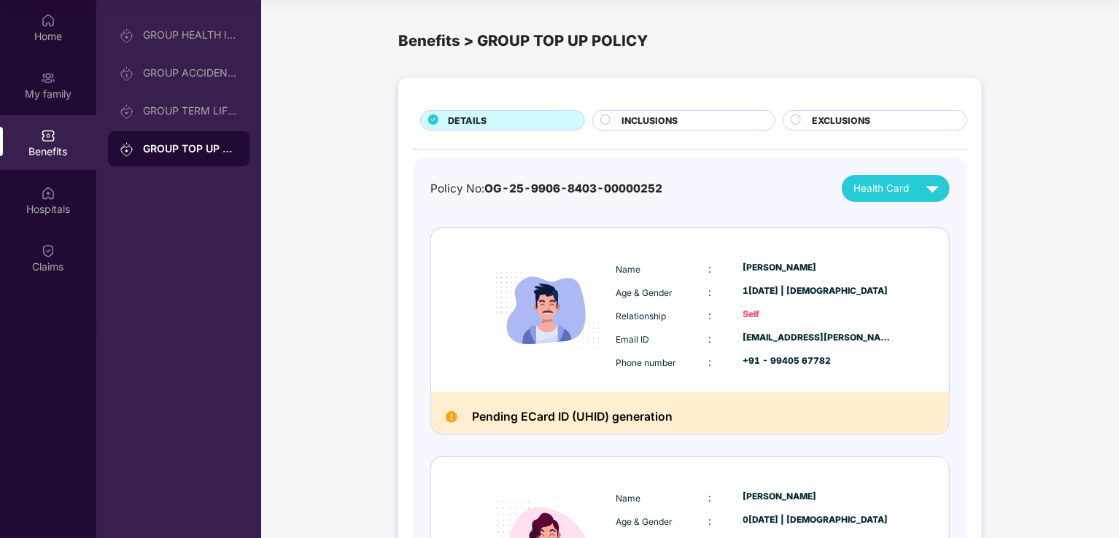
click at [609, 120] on circle at bounding box center [605, 119] width 9 height 9
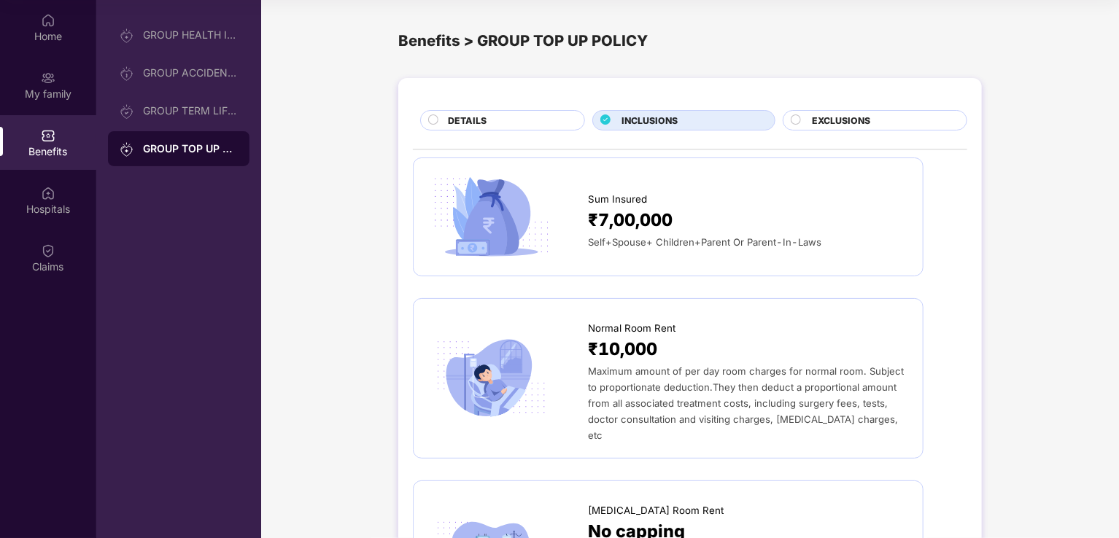
click at [433, 117] on circle at bounding box center [433, 119] width 9 height 9
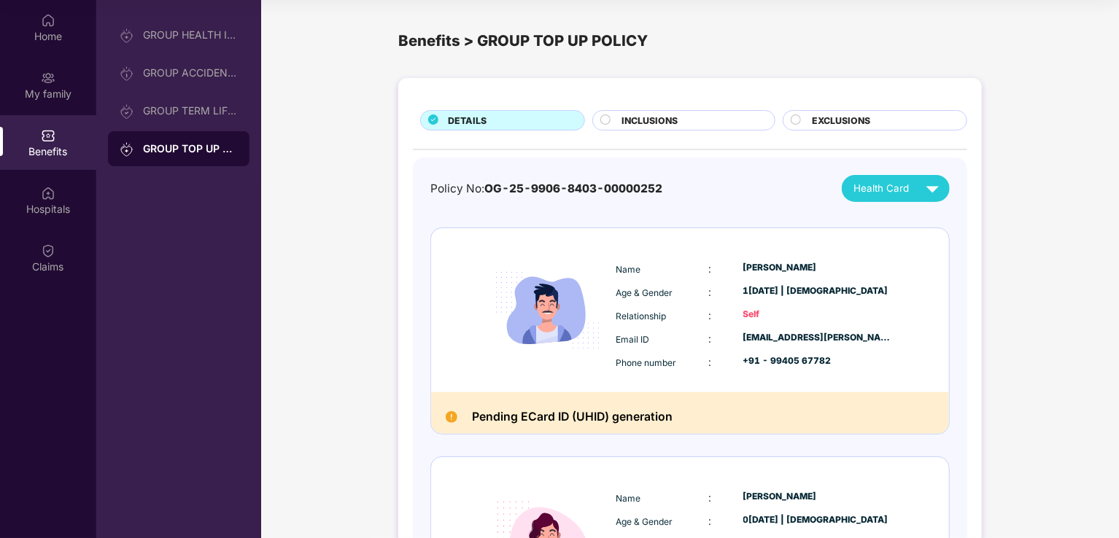
click at [603, 116] on circle at bounding box center [605, 119] width 9 height 9
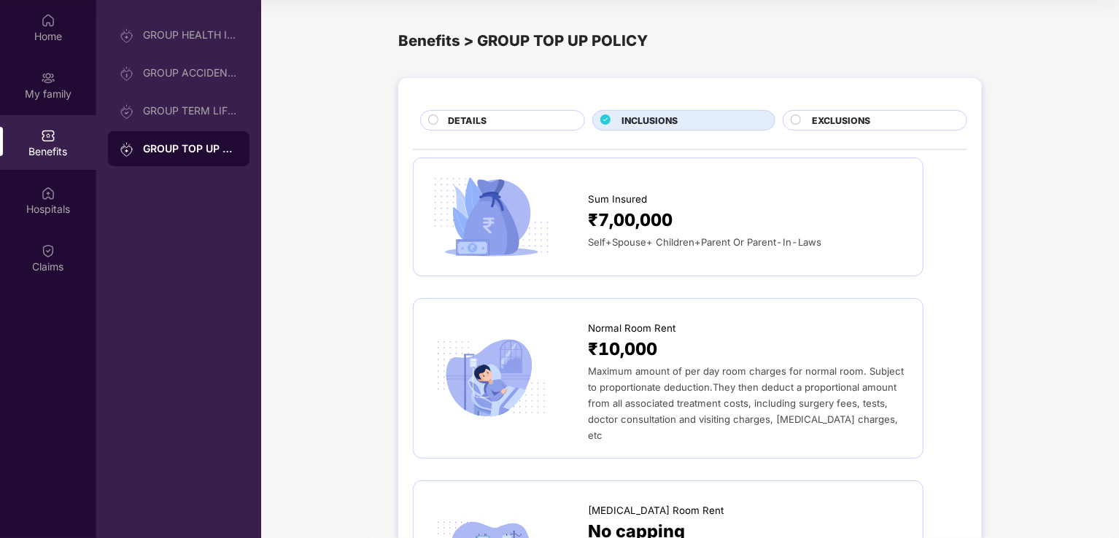
click at [791, 120] on circle at bounding box center [795, 119] width 9 height 9
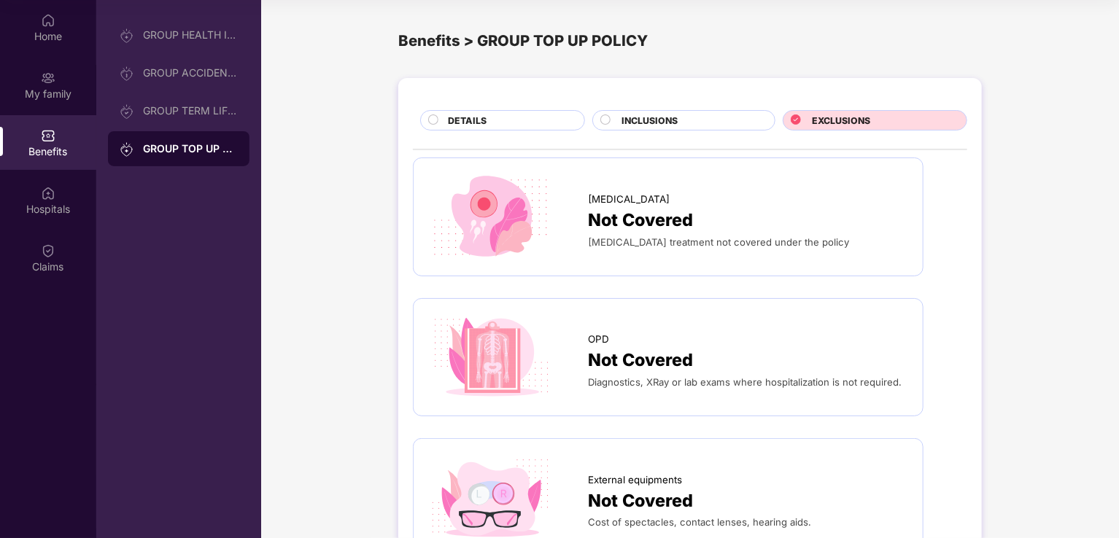
click at [435, 119] on circle at bounding box center [433, 119] width 9 height 9
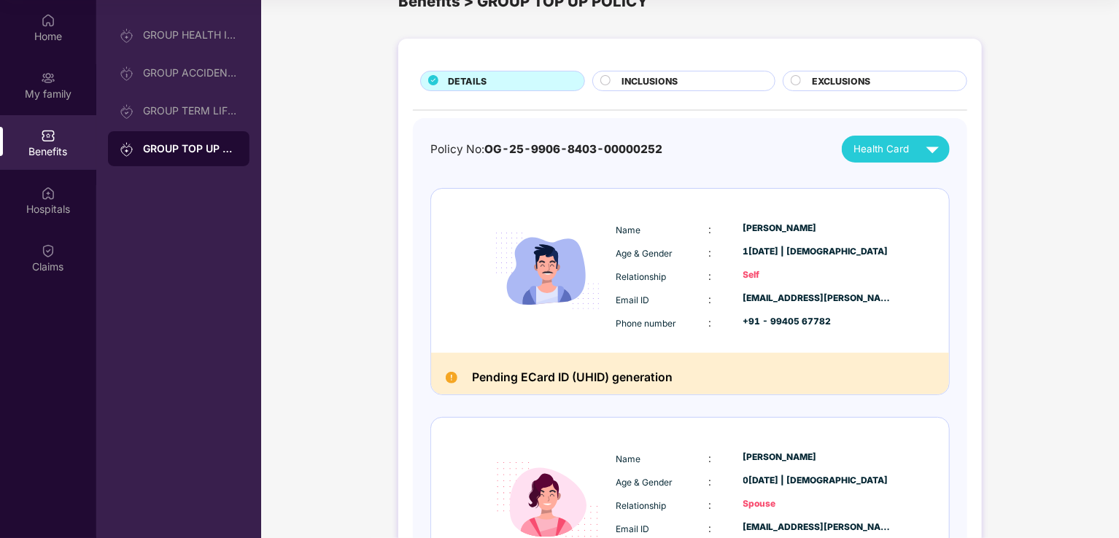
scroll to position [73, 0]
